Goal: Task Accomplishment & Management: Manage account settings

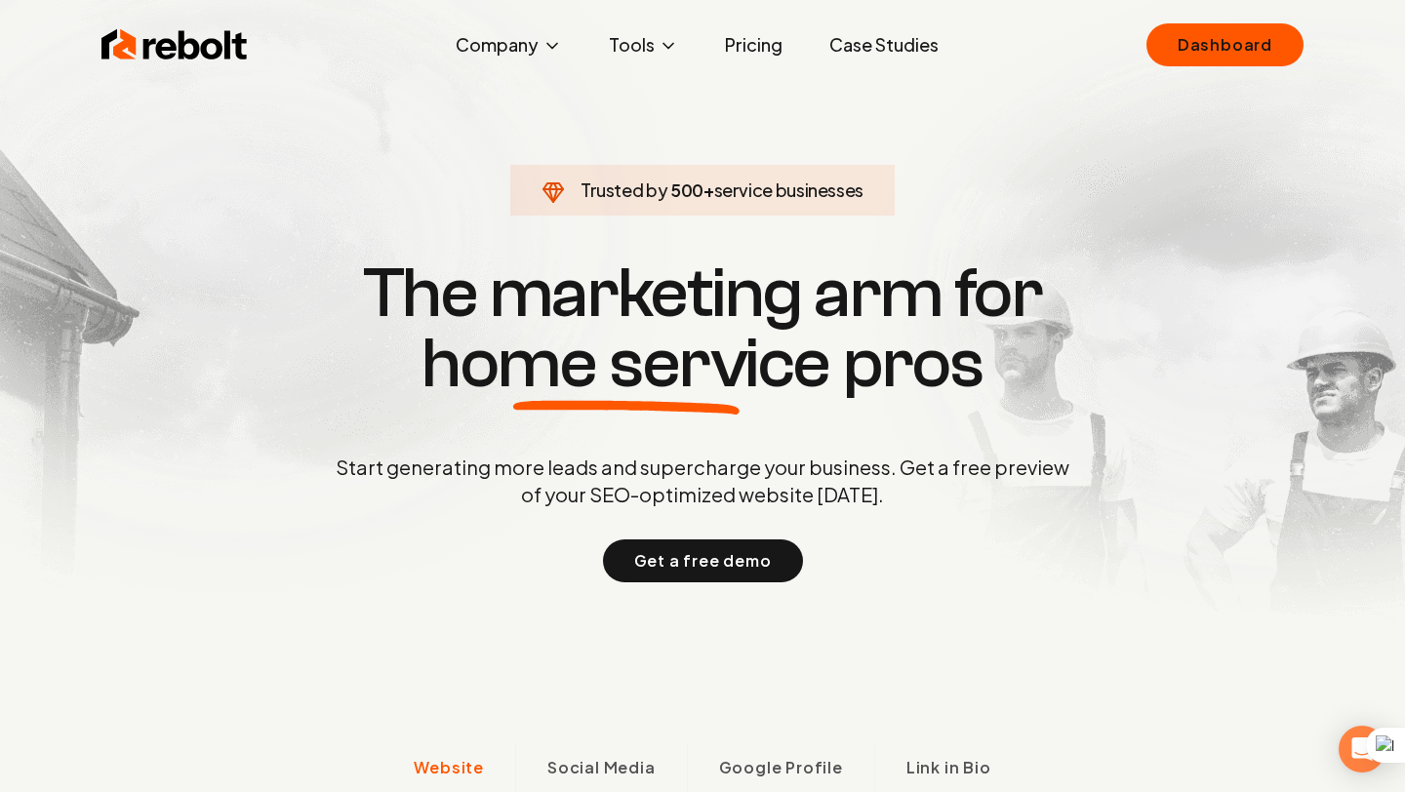
click at [1181, 20] on div "Rebolt Company About Blog Jobs Tools Google Review QR Code Generator Google Bus…" at bounding box center [702, 45] width 1249 height 59
click at [1188, 56] on link "Dashboard" at bounding box center [1224, 44] width 157 height 43
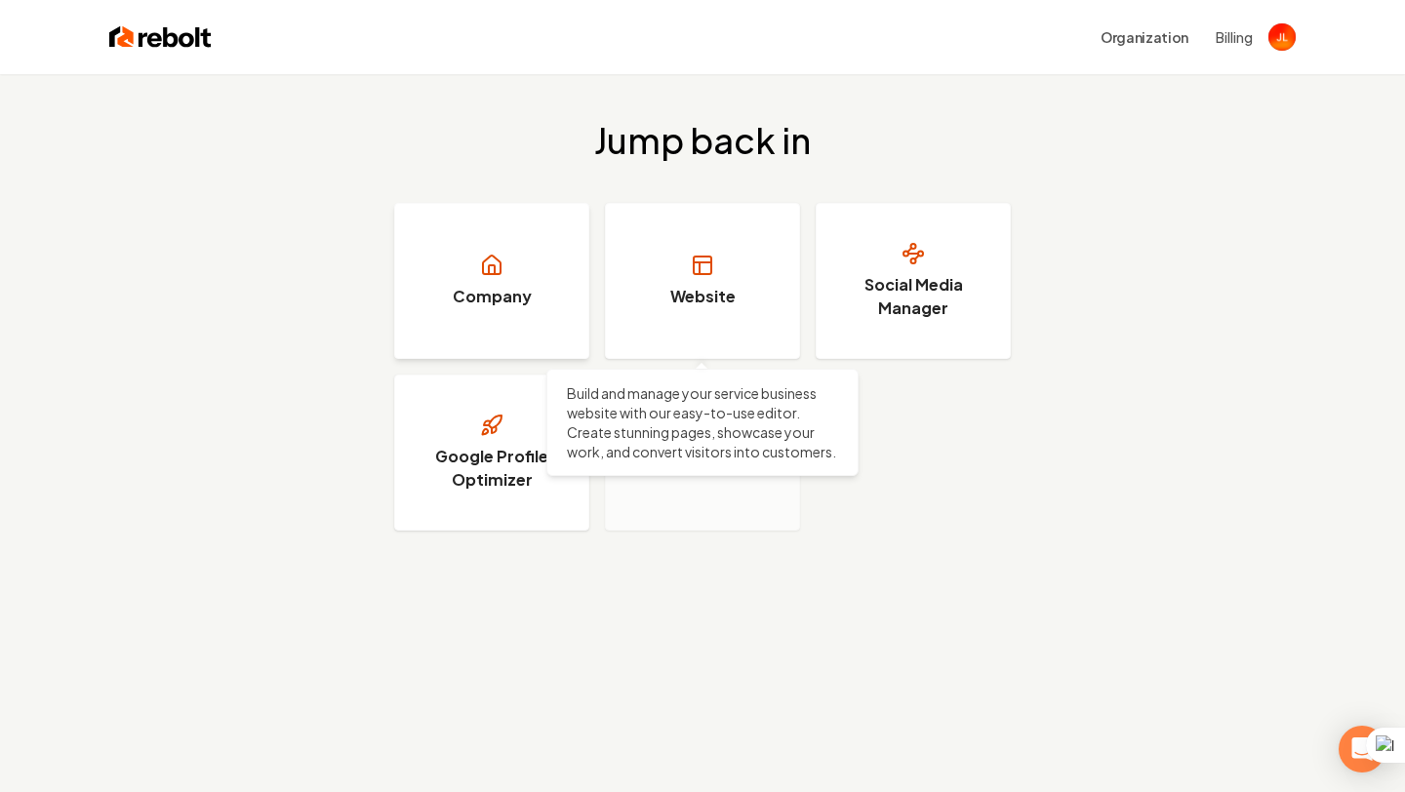
click at [499, 255] on icon at bounding box center [491, 265] width 23 height 23
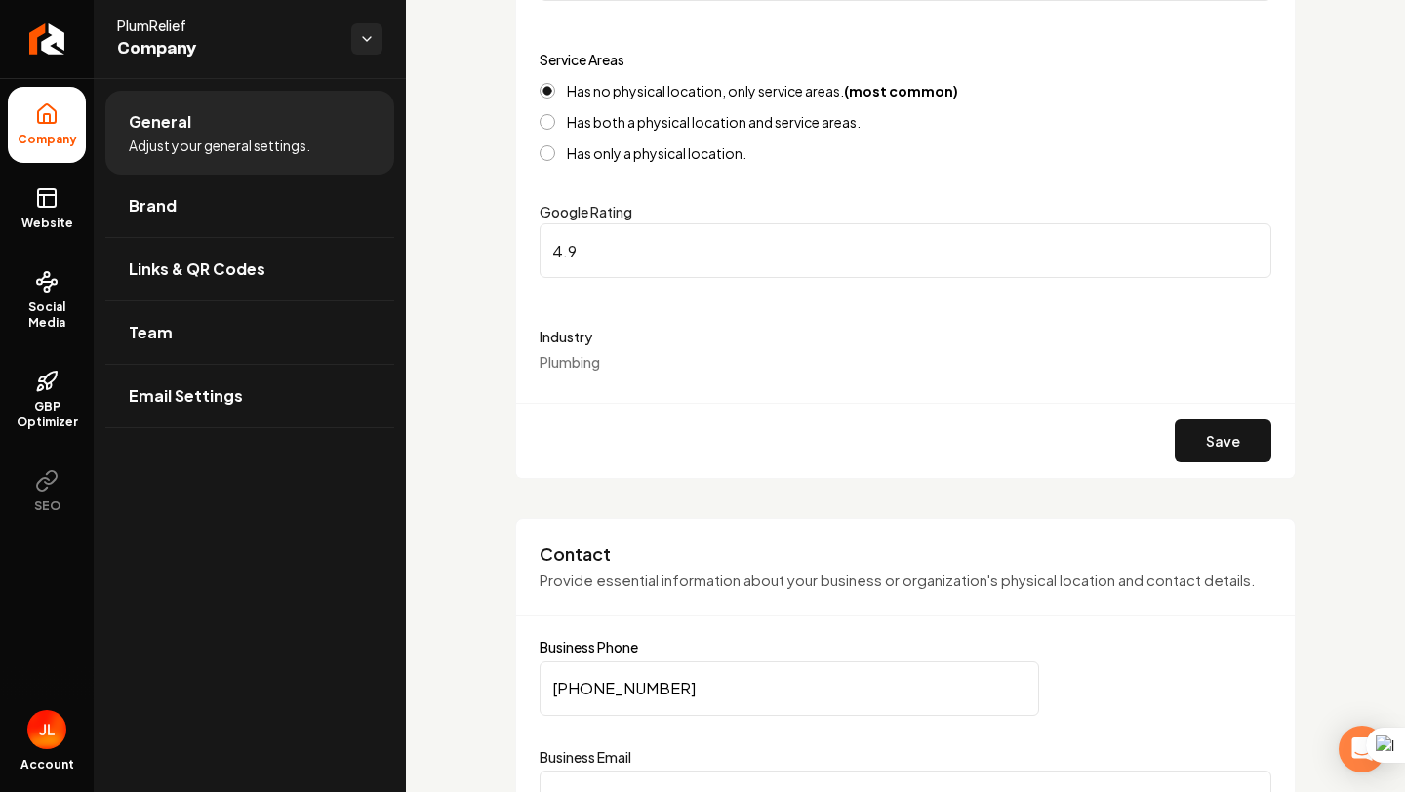
scroll to position [374, 0]
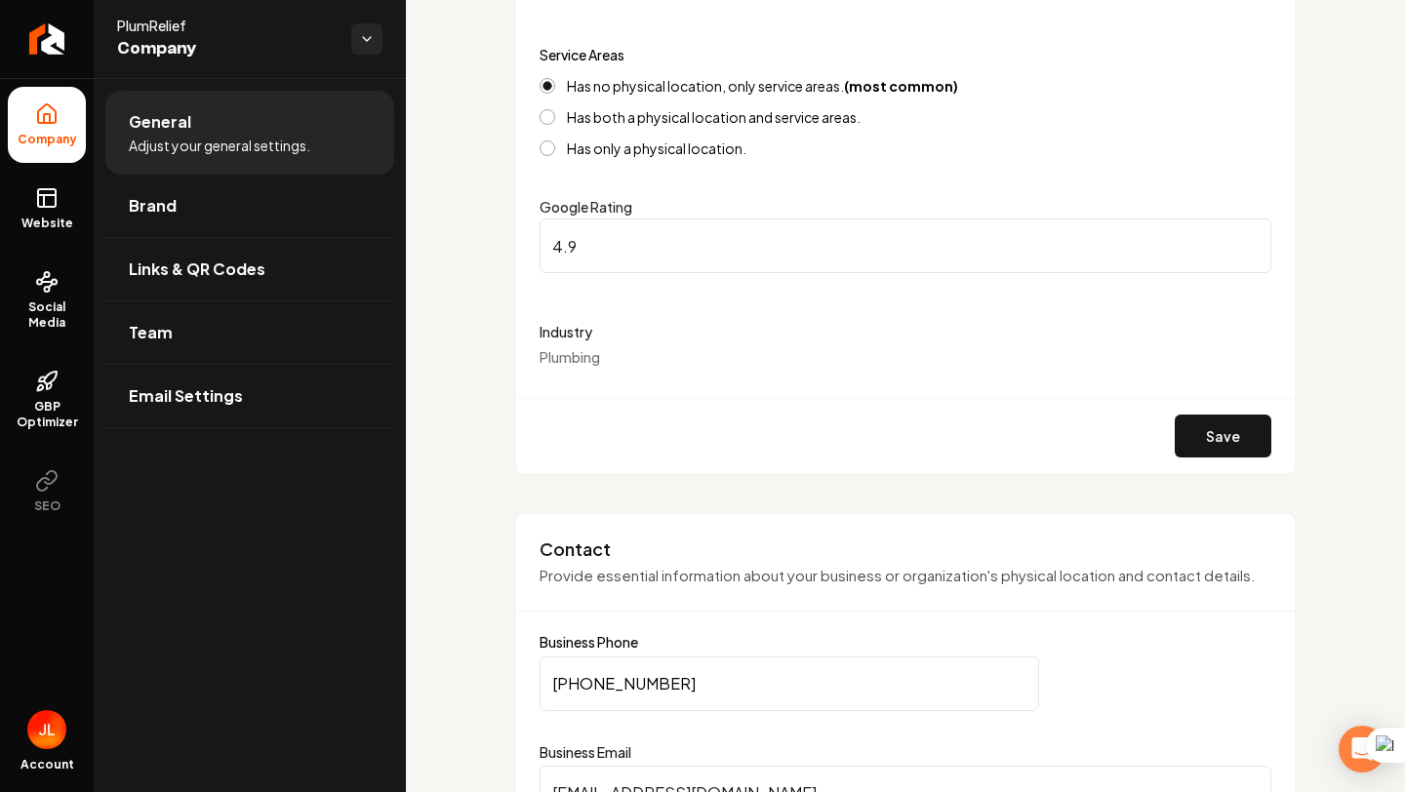
click at [608, 367] on form "Company Name PlumRelief Service Areas Has no physical location, only service ar…" at bounding box center [906, 195] width 732 height 555
click at [608, 361] on div "Industry Plumbing" at bounding box center [906, 343] width 732 height 47
click at [583, 352] on span "Plumbing" at bounding box center [570, 357] width 60 height 18
click at [608, 361] on div "Industry Plumbing" at bounding box center [906, 343] width 732 height 47
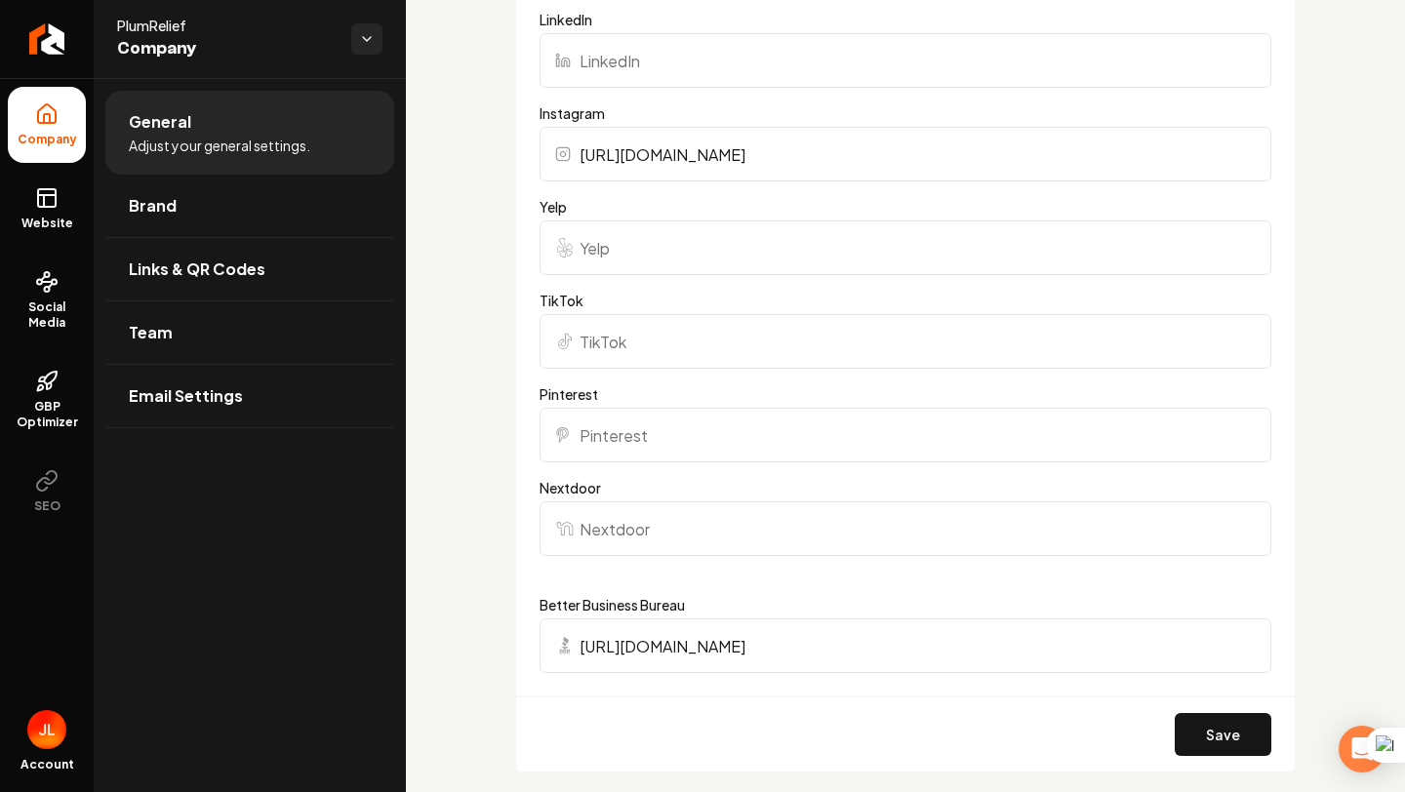
scroll to position [1773, 0]
click at [653, 247] on input "Yelp" at bounding box center [906, 245] width 732 height 55
paste input "[URL][DOMAIN_NAME]"
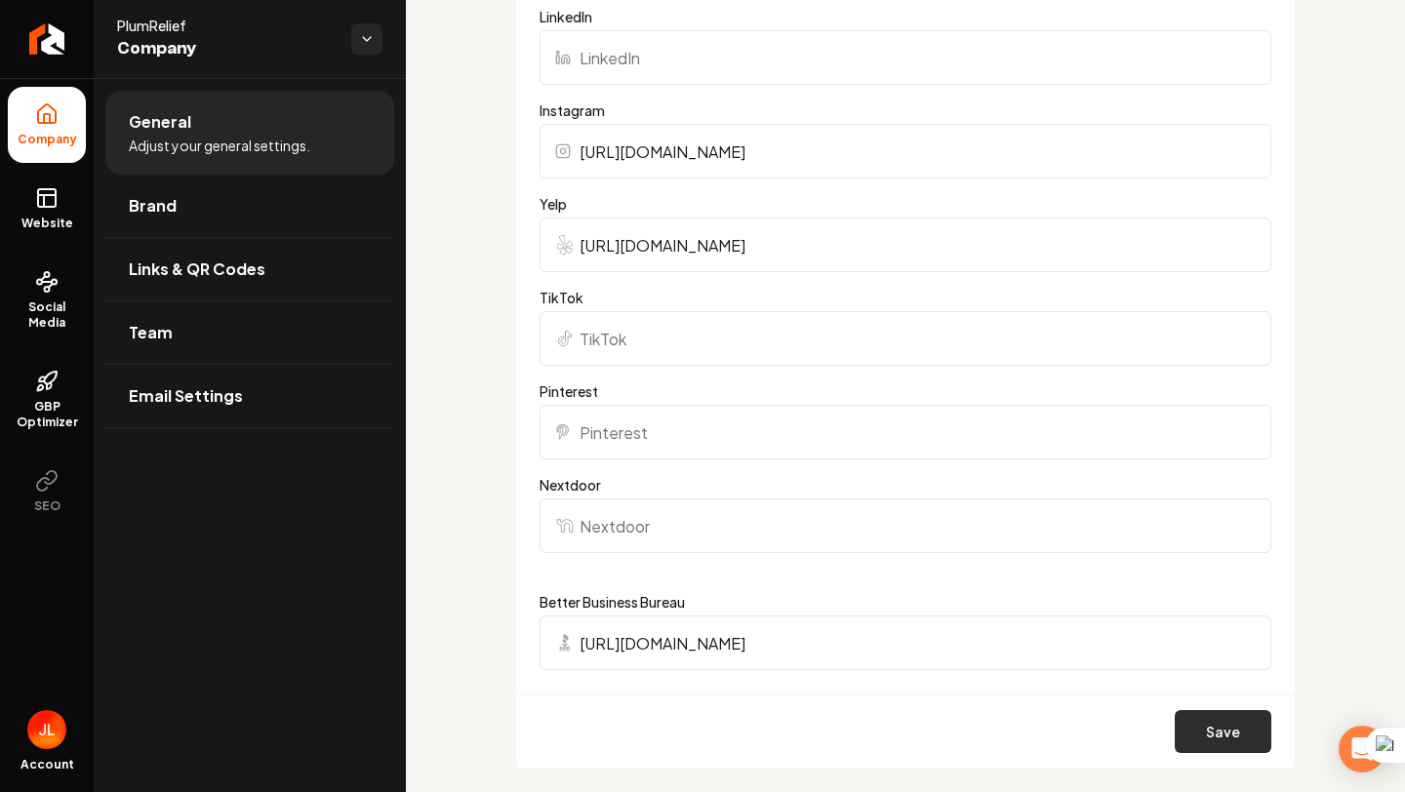
type input "[URL][DOMAIN_NAME]"
click at [1210, 733] on button "Save" at bounding box center [1223, 731] width 97 height 43
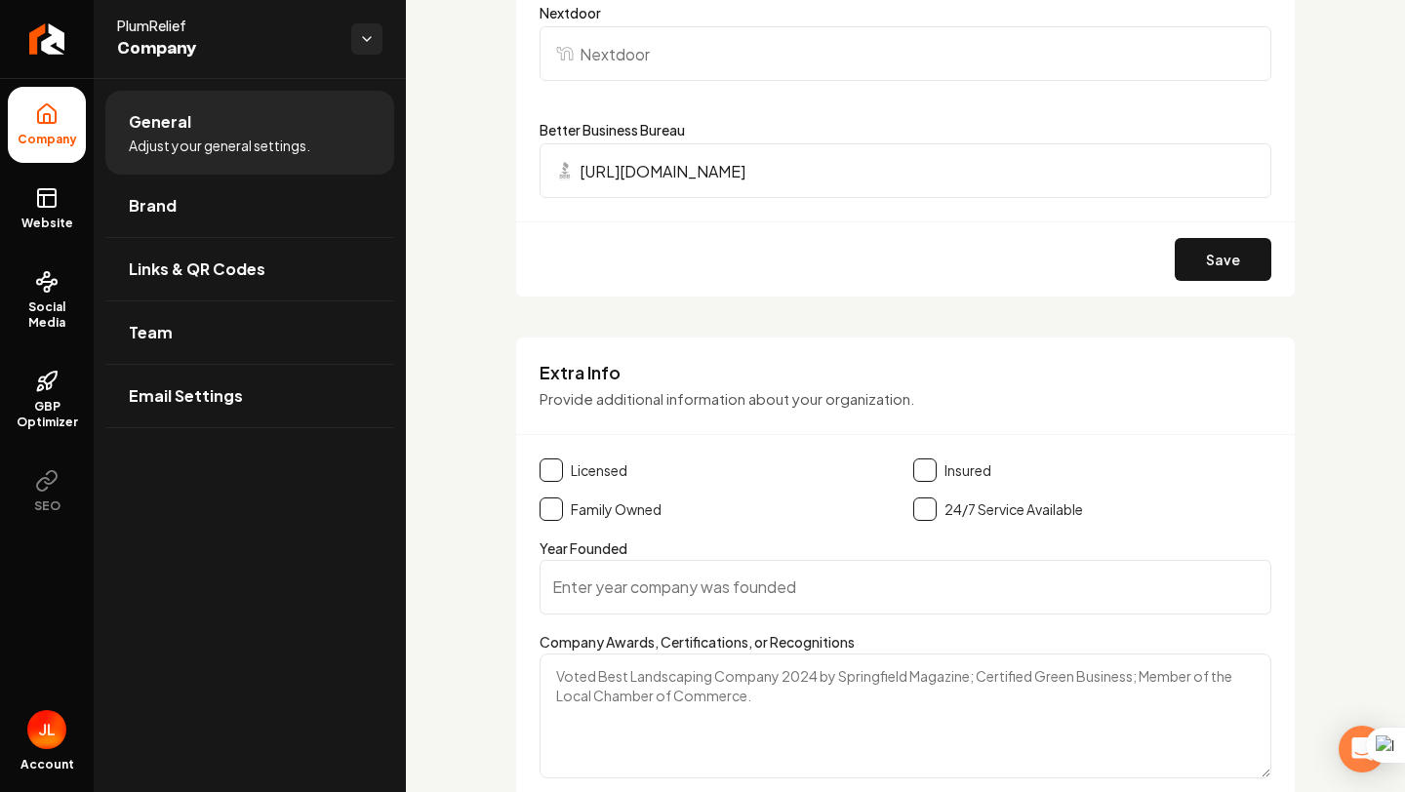
scroll to position [2288, 0]
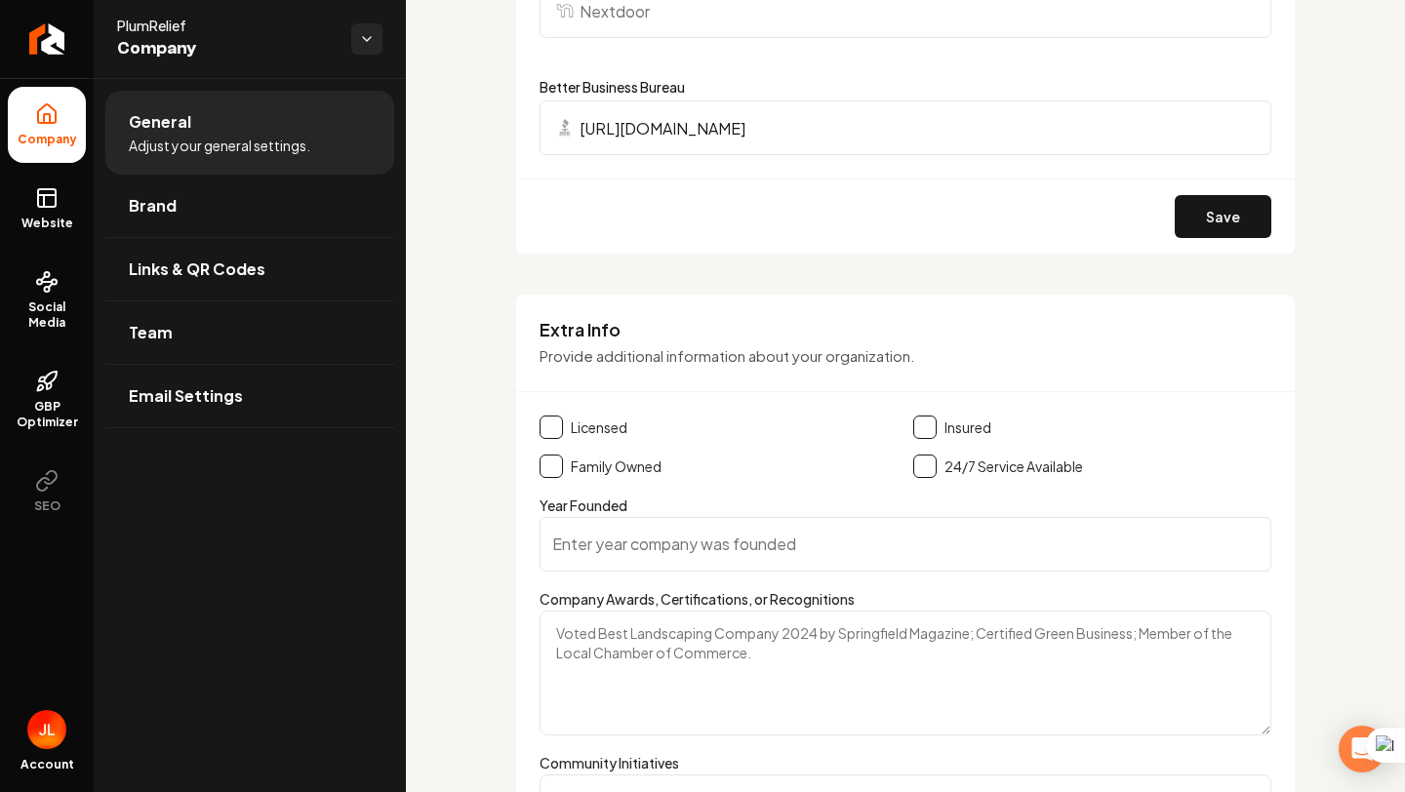
click at [927, 429] on button "Main content area" at bounding box center [924, 427] width 23 height 23
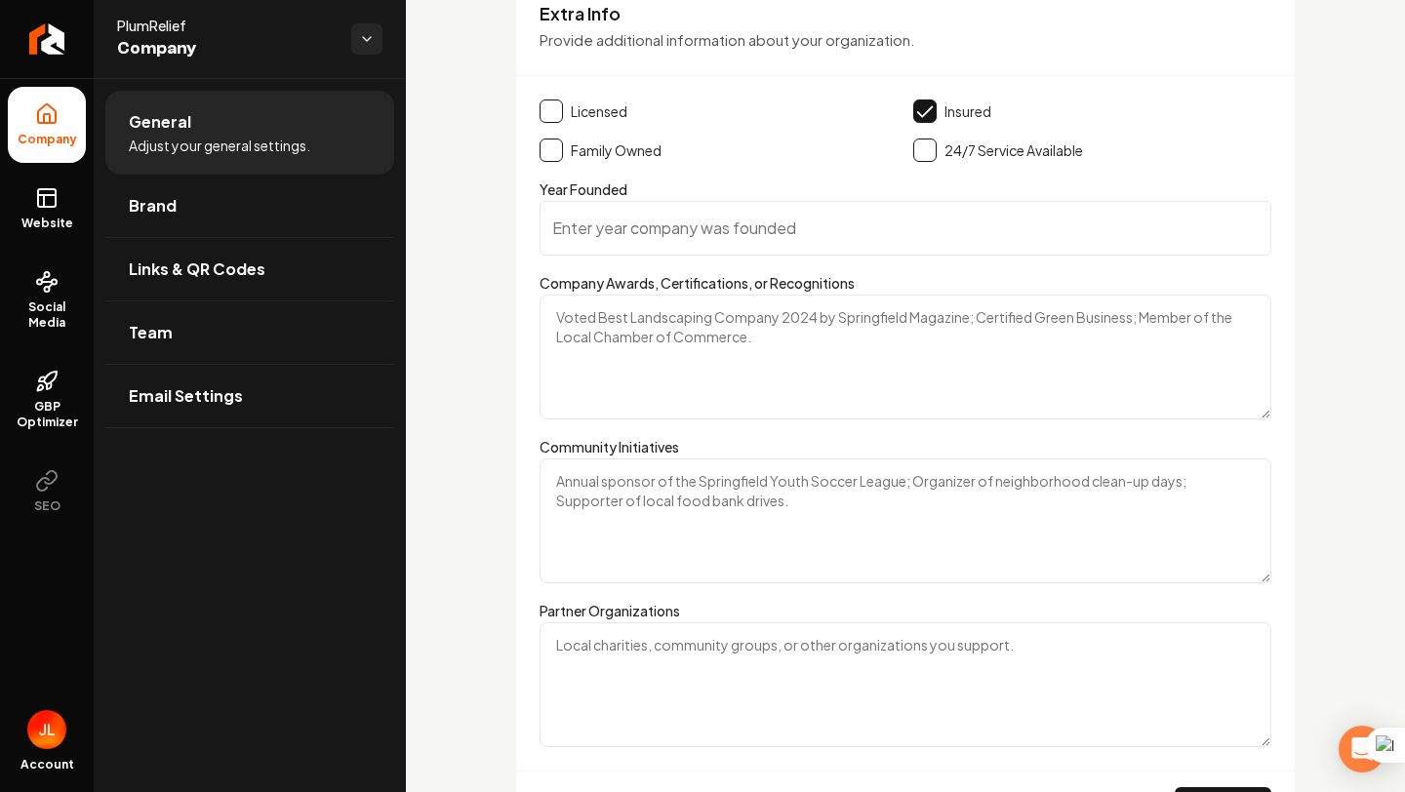
scroll to position [2736, 0]
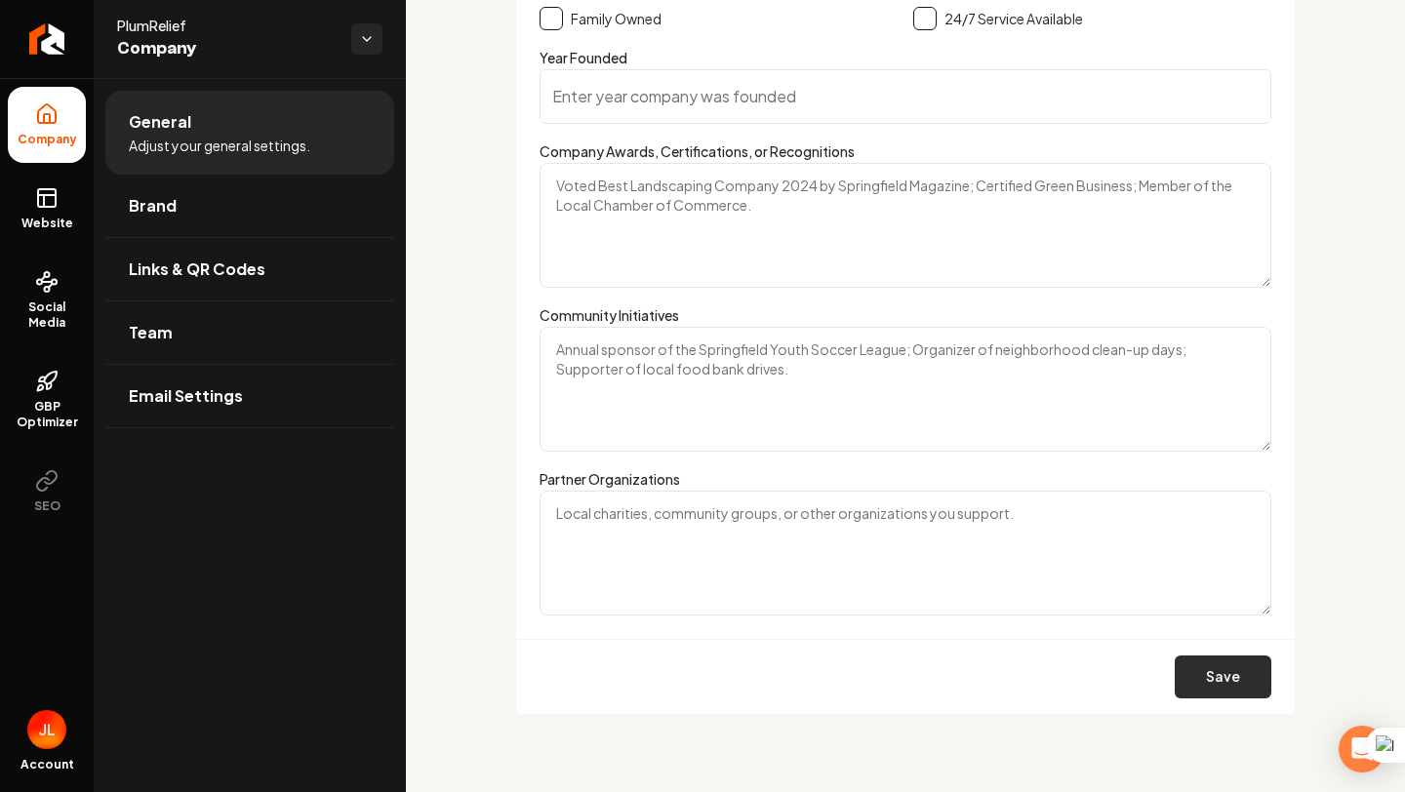
click at [1211, 664] on button "Save" at bounding box center [1223, 677] width 97 height 43
click at [72, 228] on span "Website" at bounding box center [47, 224] width 67 height 16
